Goal: Register for event/course

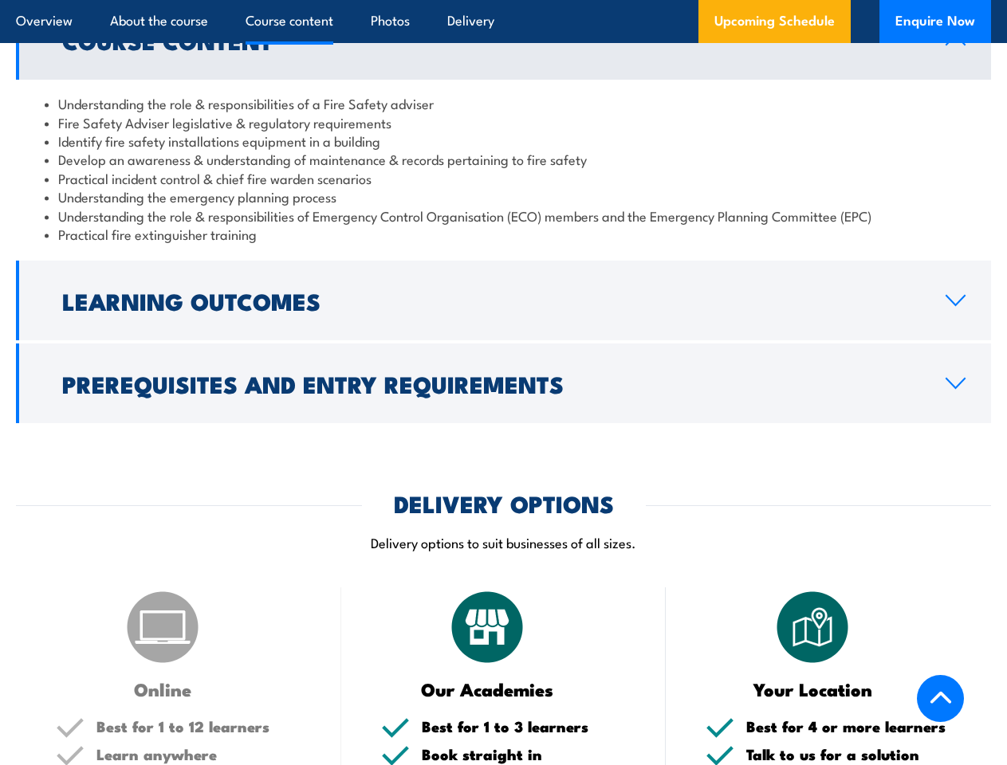
scroll to position [1539, 0]
click at [503, 0] on article "Overview About the course Course content Photos Delivery Upcoming Schedule Enqu…" at bounding box center [503, 21] width 975 height 43
click at [503, 301] on h2 "Learning Outcomes" at bounding box center [491, 300] width 858 height 21
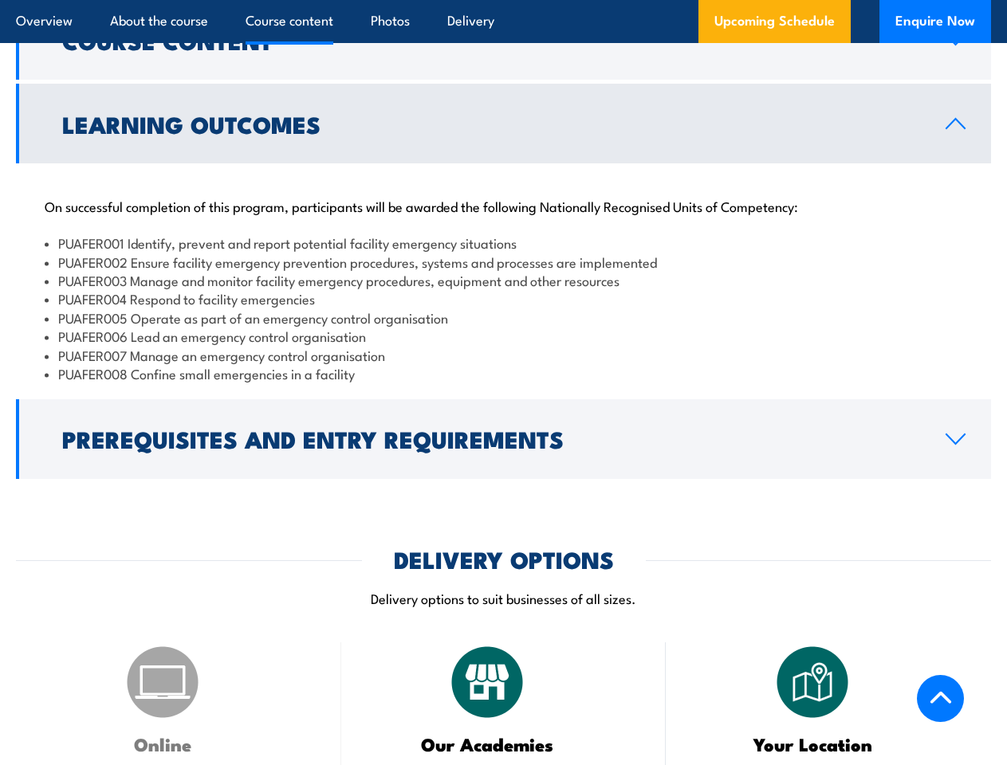
click at [503, 384] on div "On successful completion of this program, participants will be awarded the foll…" at bounding box center [503, 279] width 975 height 233
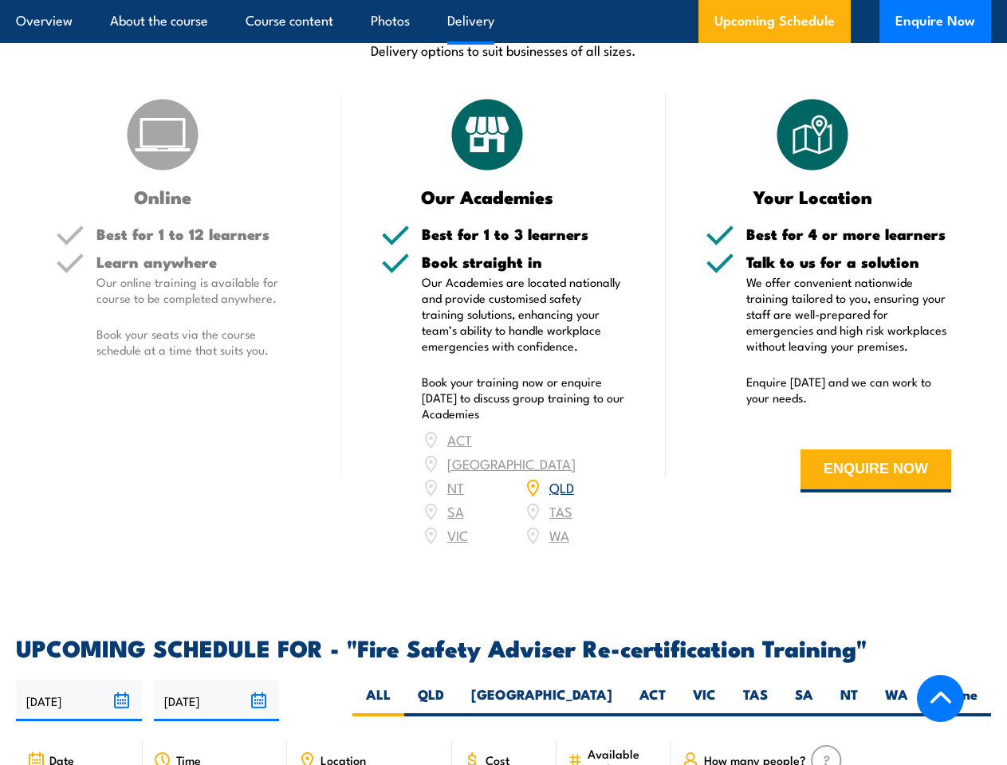
click at [503, 0] on article "Overview About the course Course content Photos Delivery Upcoming Schedule Enqu…" at bounding box center [503, 21] width 975 height 43
click at [79, 681] on input "[DATE]" at bounding box center [79, 701] width 126 height 41
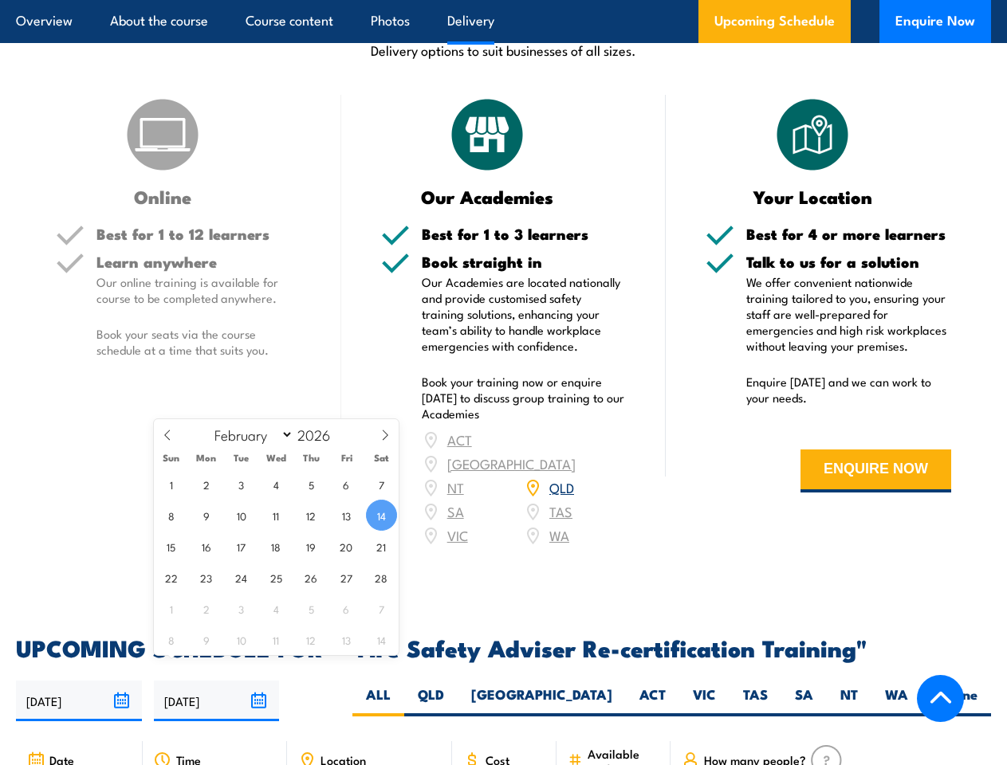
click at [217, 681] on input "[DATE]" at bounding box center [217, 701] width 126 height 41
